Goal: Information Seeking & Learning: Obtain resource

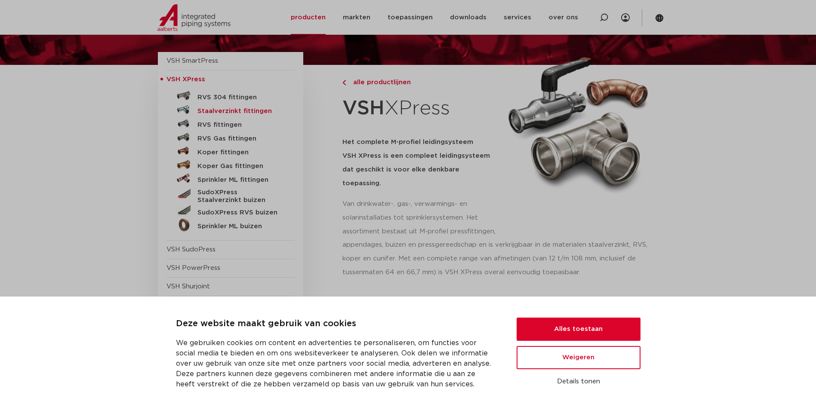
scroll to position [86, 0]
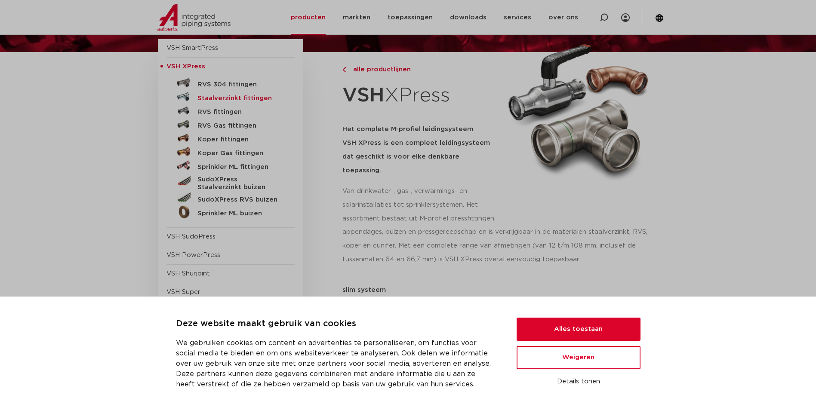
click at [221, 97] on h5 "Staalverzinkt fittingen" at bounding box center [239, 99] width 85 height 8
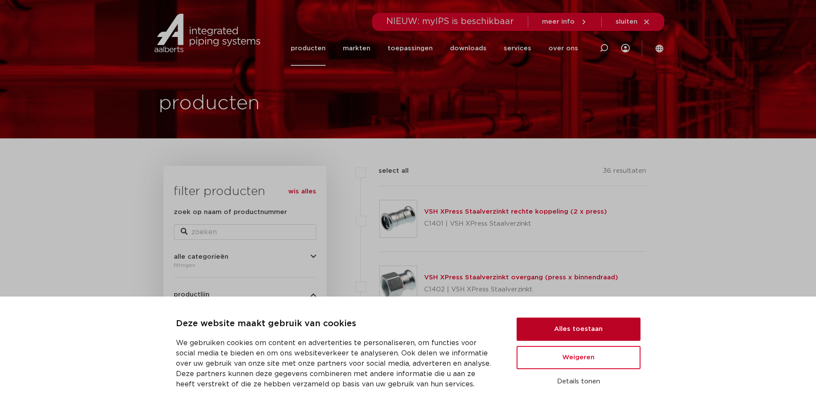
click at [577, 328] on button "Alles toestaan" at bounding box center [579, 329] width 124 height 23
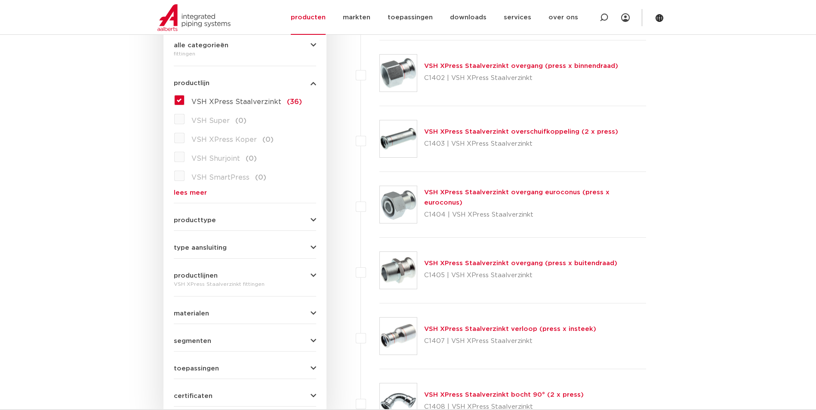
scroll to position [215, 0]
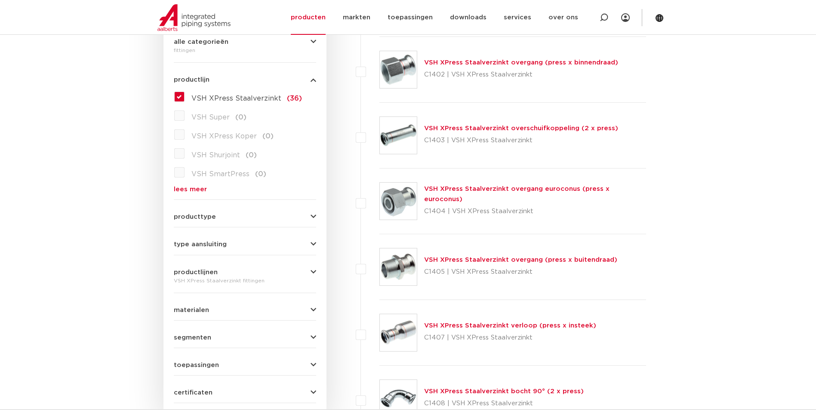
click at [447, 193] on link "VSH XPress Staalverzinkt overgang euroconus (press x euroconus)" at bounding box center [516, 194] width 185 height 17
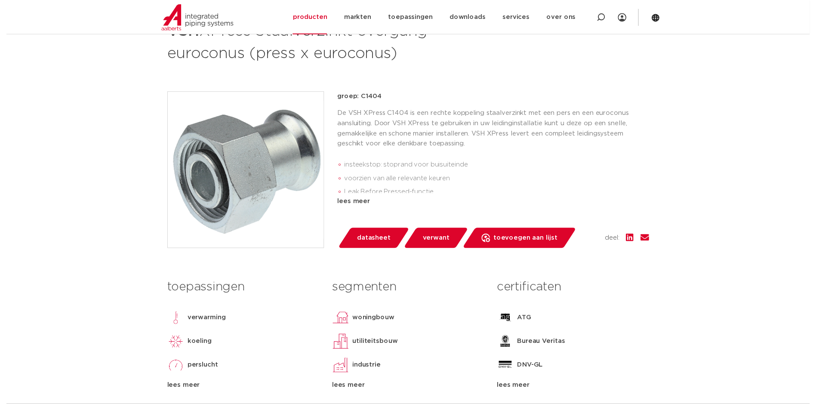
scroll to position [172, 0]
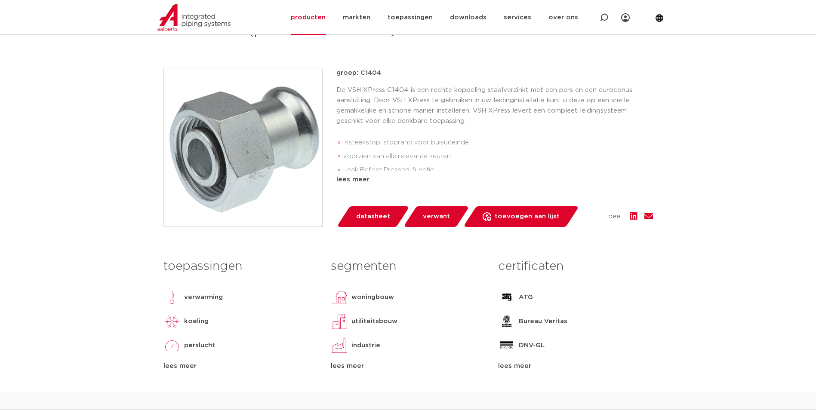
click at [373, 216] on span "datasheet" at bounding box center [373, 217] width 34 height 14
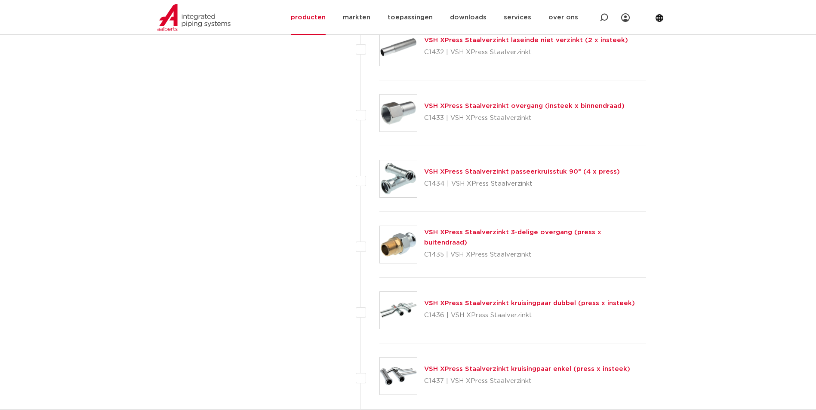
scroll to position [1635, 0]
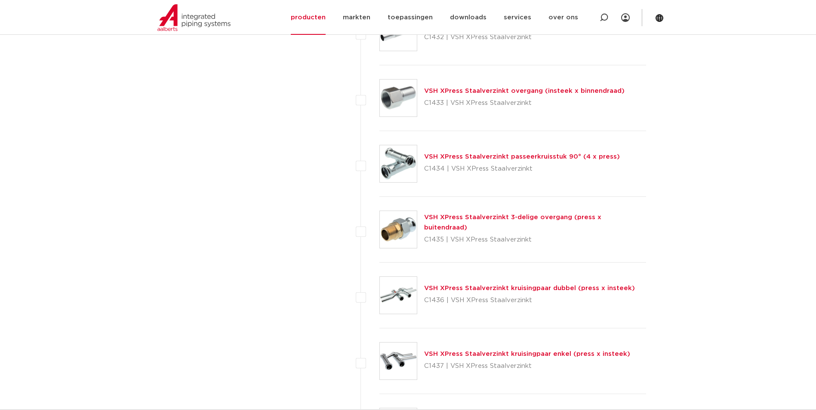
click at [434, 219] on link "VSH XPress Staalverzinkt 3-delige overgang (press x buitendraad)" at bounding box center [512, 222] width 177 height 17
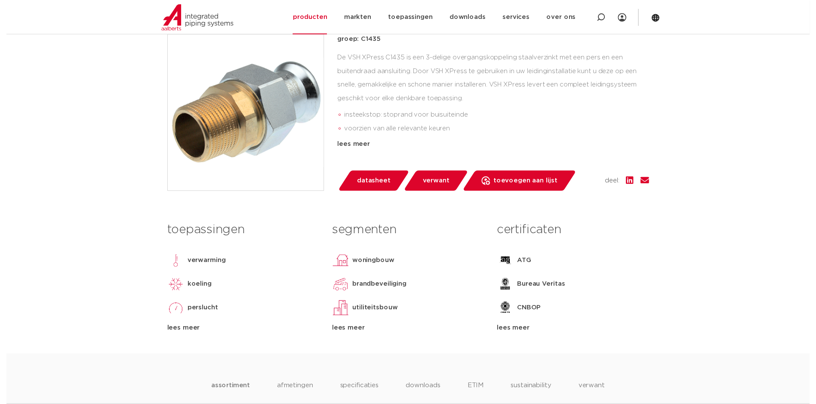
scroll to position [215, 0]
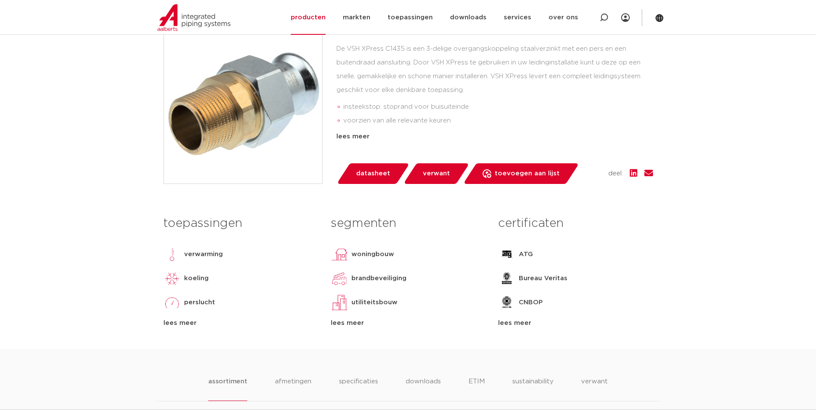
click at [372, 176] on span "datasheet" at bounding box center [373, 174] width 34 height 14
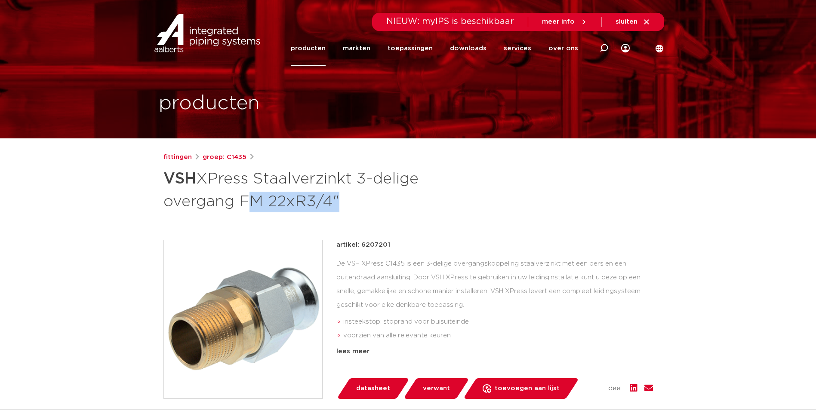
drag, startPoint x: 330, startPoint y: 200, endPoint x: 244, endPoint y: 201, distance: 85.6
click at [244, 201] on h1 "VSH XPress Staalverzinkt 3-delige overgang FM 22xR3/4"" at bounding box center [324, 189] width 323 height 46
copy h1 "FM 22xR3/4"
